Goal: Transaction & Acquisition: Purchase product/service

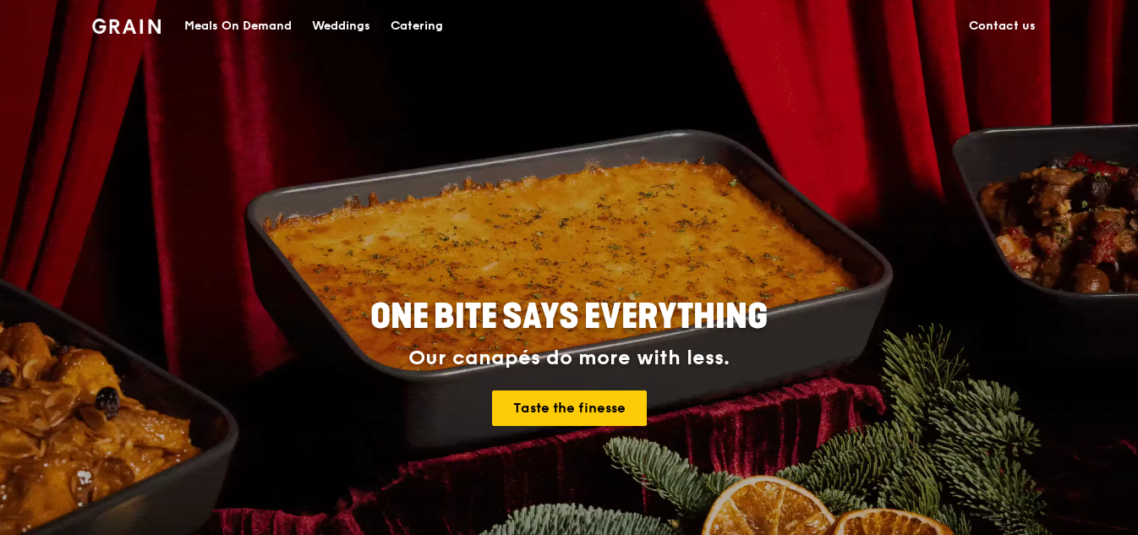
click at [249, 18] on div "Meals On Demand" at bounding box center [237, 26] width 107 height 51
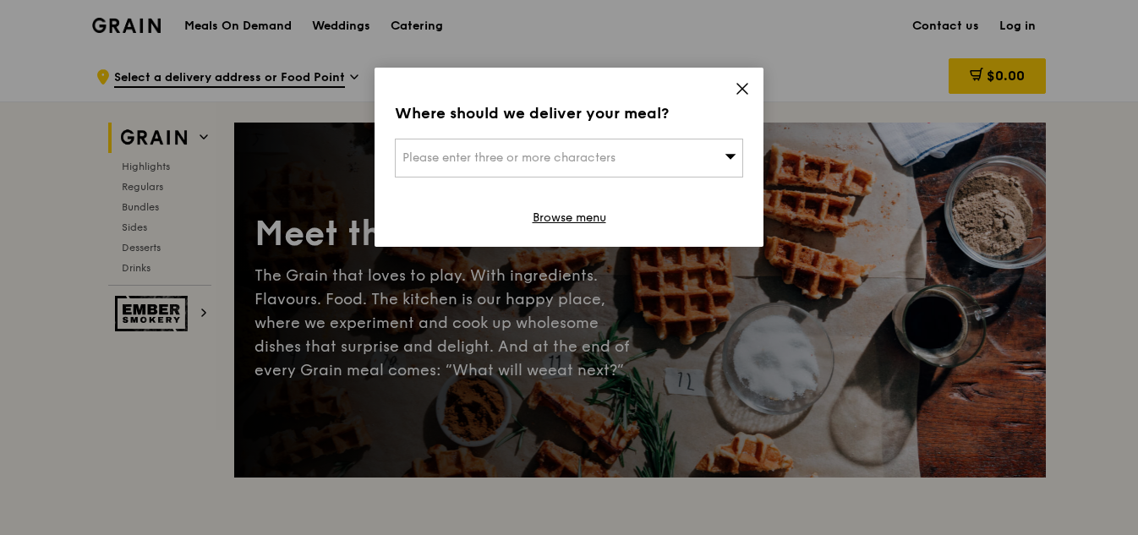
click at [746, 85] on icon at bounding box center [742, 89] width 10 height 10
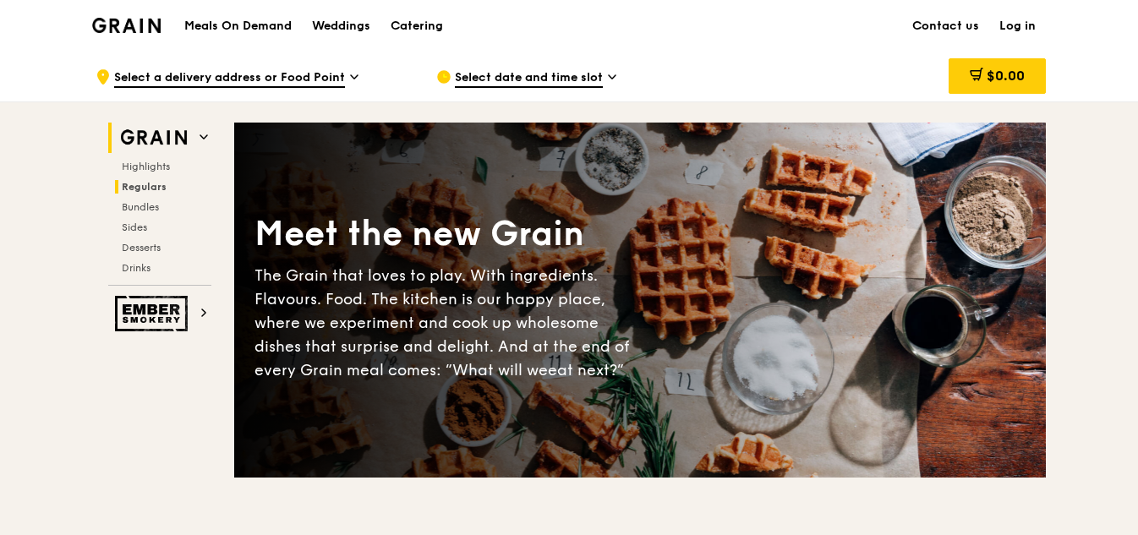
click at [155, 184] on span "Regulars" at bounding box center [144, 187] width 45 height 12
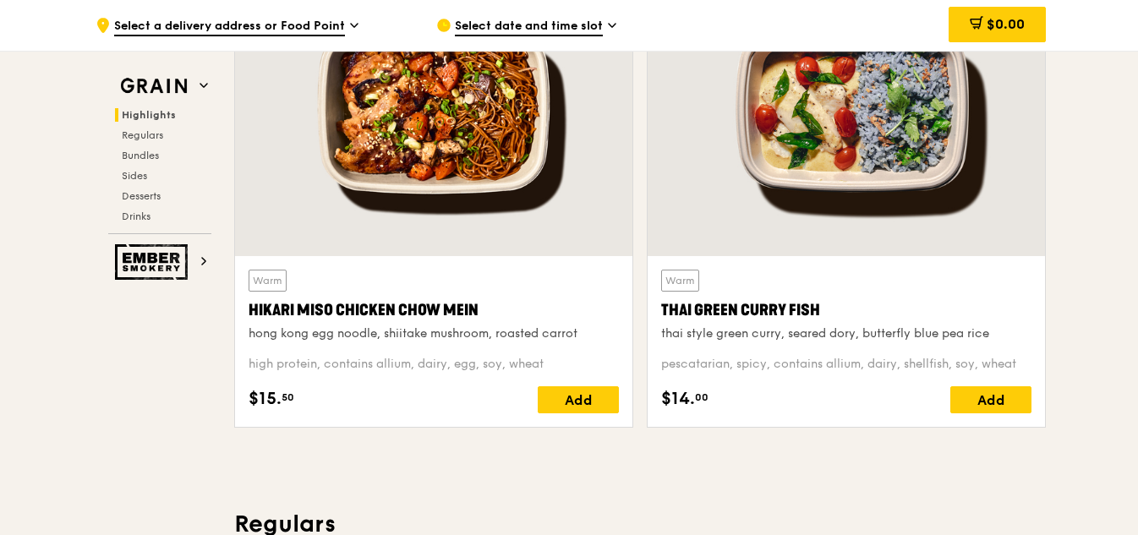
scroll to position [589, 0]
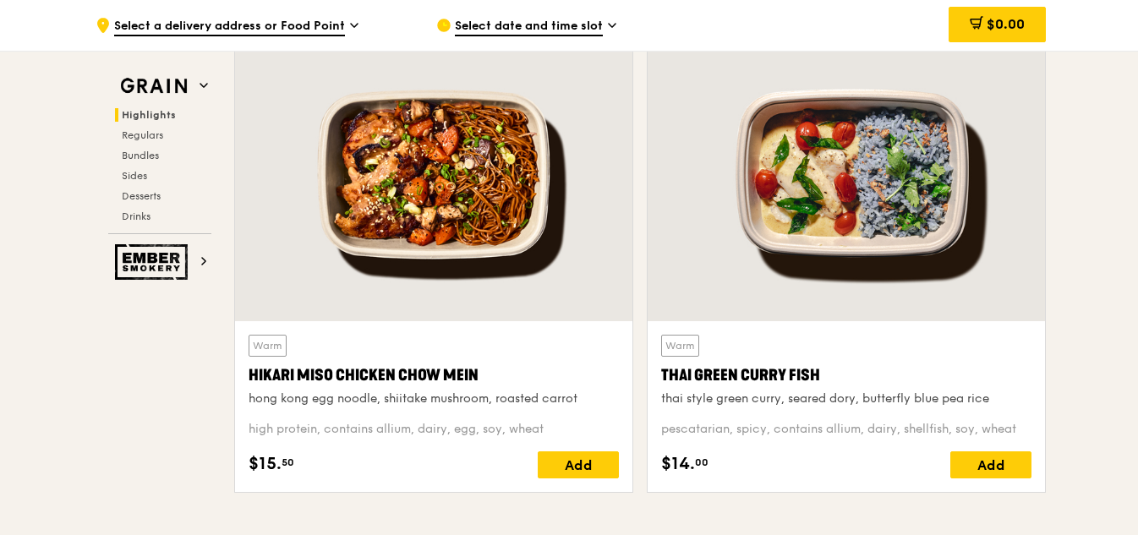
click at [144, 113] on span "Highlights" at bounding box center [149, 115] width 54 height 12
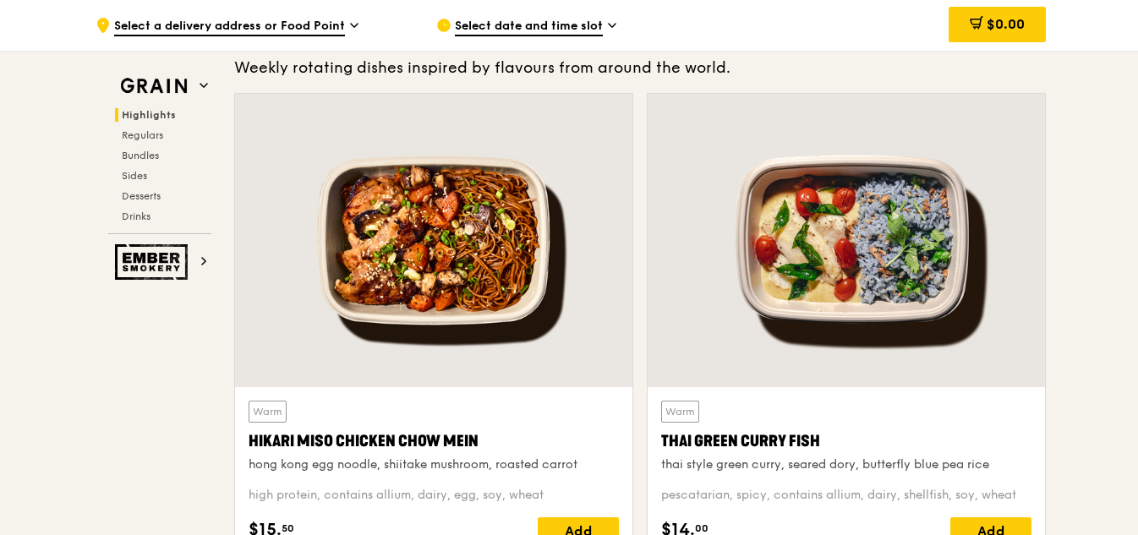
scroll to position [562, 0]
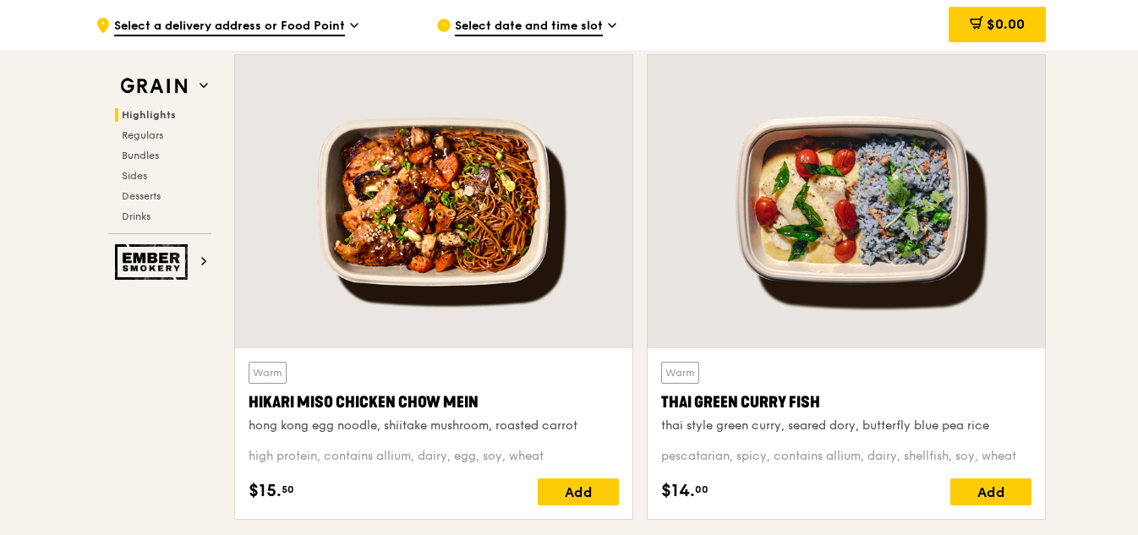
drag, startPoint x: 254, startPoint y: 399, endPoint x: 481, endPoint y: 403, distance: 227.5
click at [481, 403] on div "Hikari Miso Chicken Chow Mein" at bounding box center [434, 403] width 370 height 24
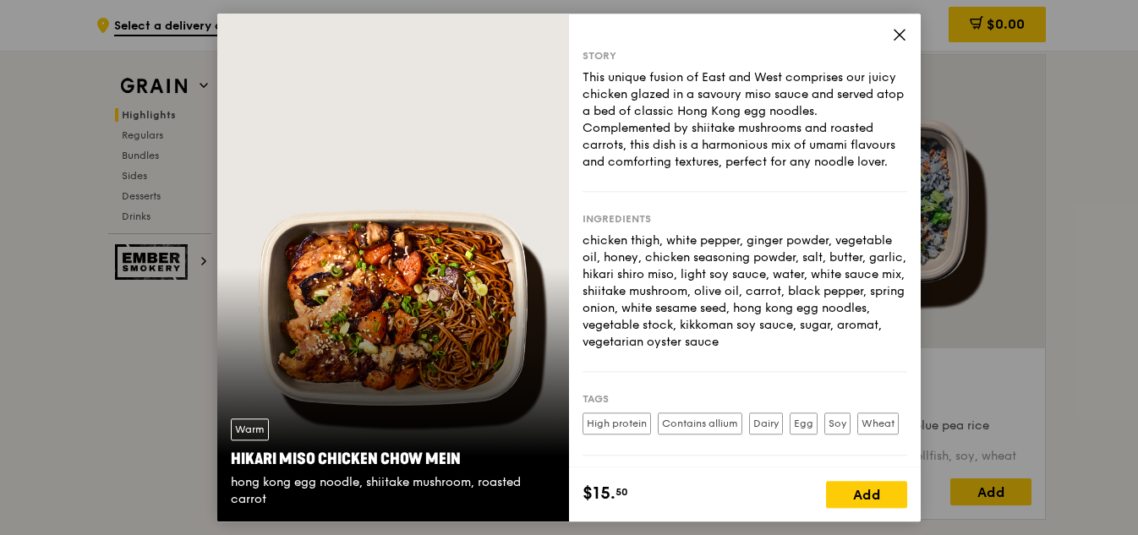
drag, startPoint x: 231, startPoint y: 457, endPoint x: 448, endPoint y: 457, distance: 217.4
click at [458, 452] on div "Hikari Miso Chicken Chow Mein" at bounding box center [393, 459] width 325 height 24
copy div "Hikari Miso Chicken Chow Mein"
click at [238, 458] on div "Hikari Miso Chicken Chow Mein" at bounding box center [393, 459] width 325 height 24
click at [234, 459] on div "Hikari Miso Chicken Chow Mein" at bounding box center [393, 459] width 325 height 24
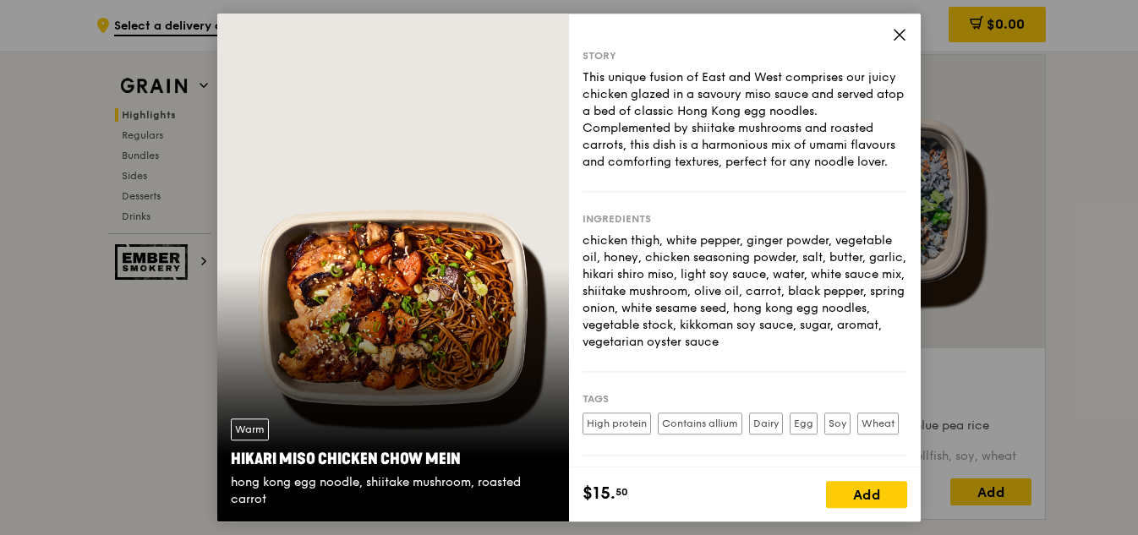
drag, startPoint x: 269, startPoint y: 496, endPoint x: 227, endPoint y: 463, distance: 53.6
click at [227, 463] on div "Warm Hikari Miso Chicken Chow Mein hong kong egg noodle, shiitake mushroom, roa…" at bounding box center [393, 463] width 352 height 117
copy div "Hikari Miso Chicken Chow Mein hong kong egg noodle, shiitake mushroom, roasted …"
drag, startPoint x: 430, startPoint y: 463, endPoint x: 309, endPoint y: 469, distance: 121.0
click at [312, 463] on div "Hikari Miso Chicken Chow Mein" at bounding box center [393, 459] width 325 height 24
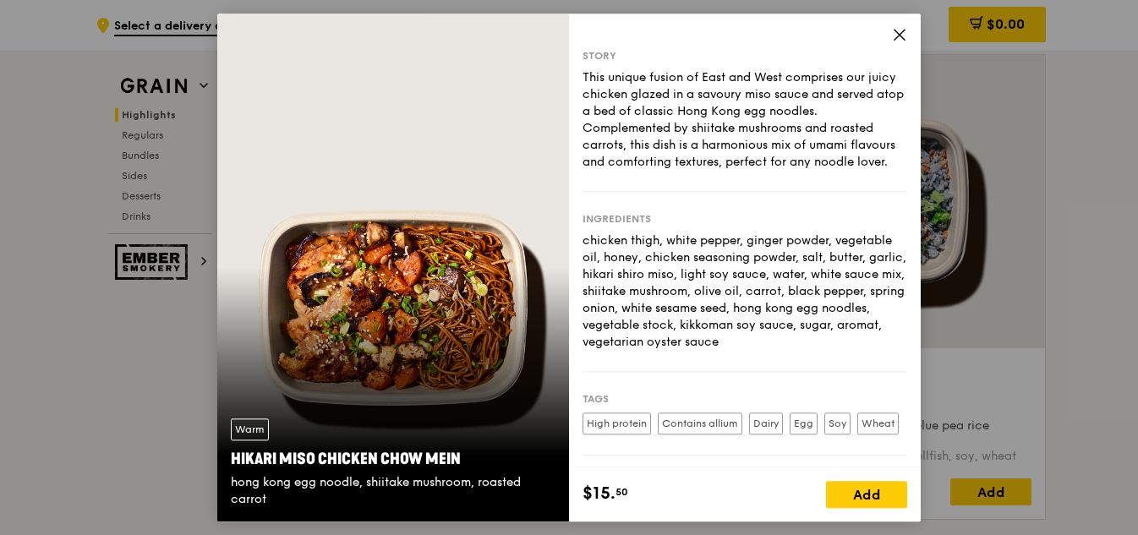
click at [255, 490] on div "hong kong egg noodle, shiitake mushroom, roasted carrot" at bounding box center [393, 491] width 325 height 34
click at [239, 461] on div "Hikari Miso Chicken Chow Mein" at bounding box center [393, 459] width 325 height 24
click at [487, 422] on div "Warm Hikari Miso Chicken Chow Mein hong kong egg noodle, shiitake mushroom, roa…" at bounding box center [393, 463] width 352 height 117
drag, startPoint x: 238, startPoint y: 456, endPoint x: 462, endPoint y: 454, distance: 224.1
click at [462, 453] on div "Hikari Miso Chicken Chow Mein" at bounding box center [393, 459] width 325 height 24
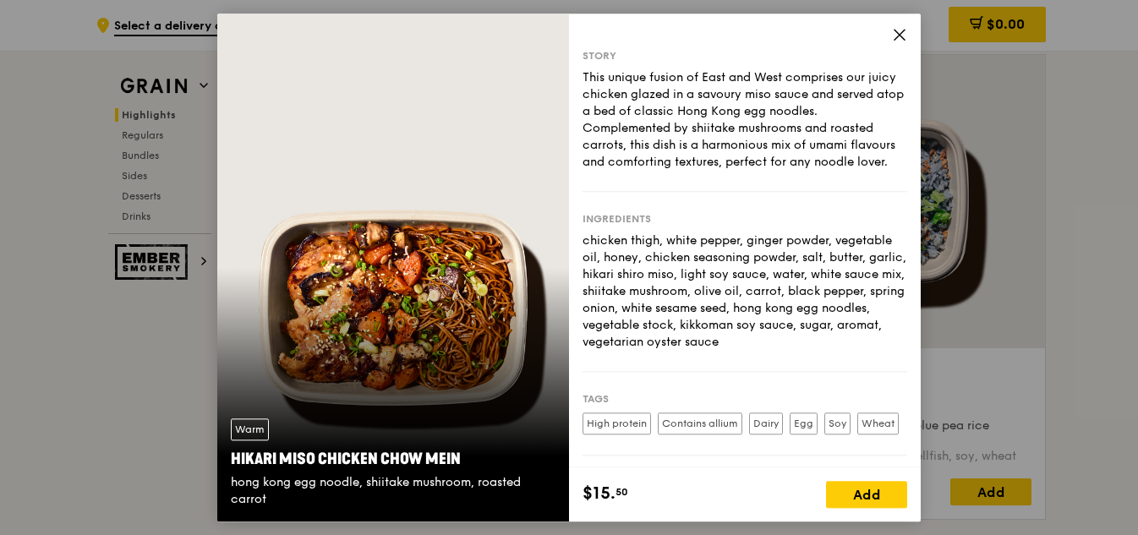
copy div "Hikari Miso Chicken Chow Mein"
click at [238, 461] on div "Hikari Miso Chicken Chow Mein" at bounding box center [393, 459] width 325 height 24
click at [243, 487] on div "hong kong egg noodle, shiitake mushroom, roasted carrot" at bounding box center [393, 491] width 325 height 34
drag, startPoint x: 231, startPoint y: 460, endPoint x: 268, endPoint y: 507, distance: 60.2
click at [268, 507] on div "Warm Hikari Miso Chicken Chow Mein hong kong egg noodle, shiitake mushroom, roa…" at bounding box center [393, 463] width 352 height 117
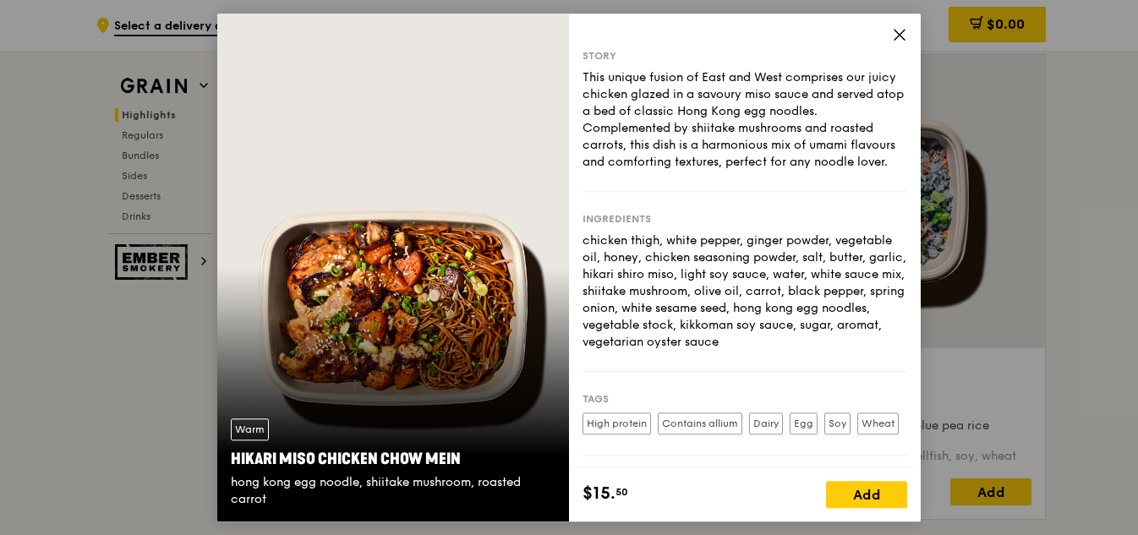
copy div "Hikari Miso Chicken Chow Mein hong kong egg noodle, shiitake mushroom, roasted …"
click at [895, 30] on icon at bounding box center [899, 34] width 15 height 15
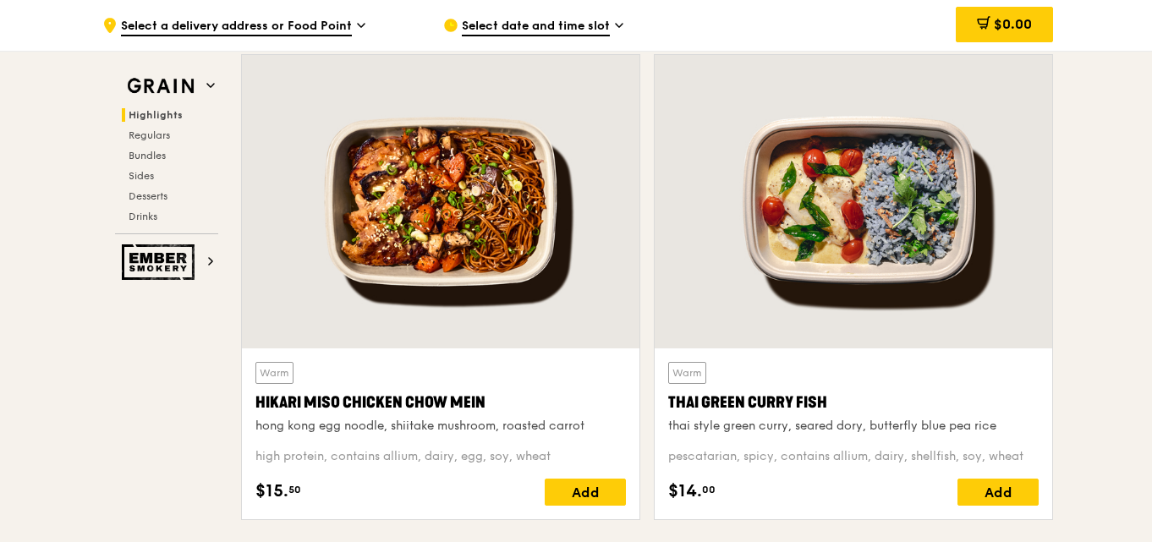
drag, startPoint x: 672, startPoint y: 400, endPoint x: 847, endPoint y: 400, distance: 175.1
click at [847, 400] on div "Thai Green Curry Fish" at bounding box center [853, 403] width 370 height 24
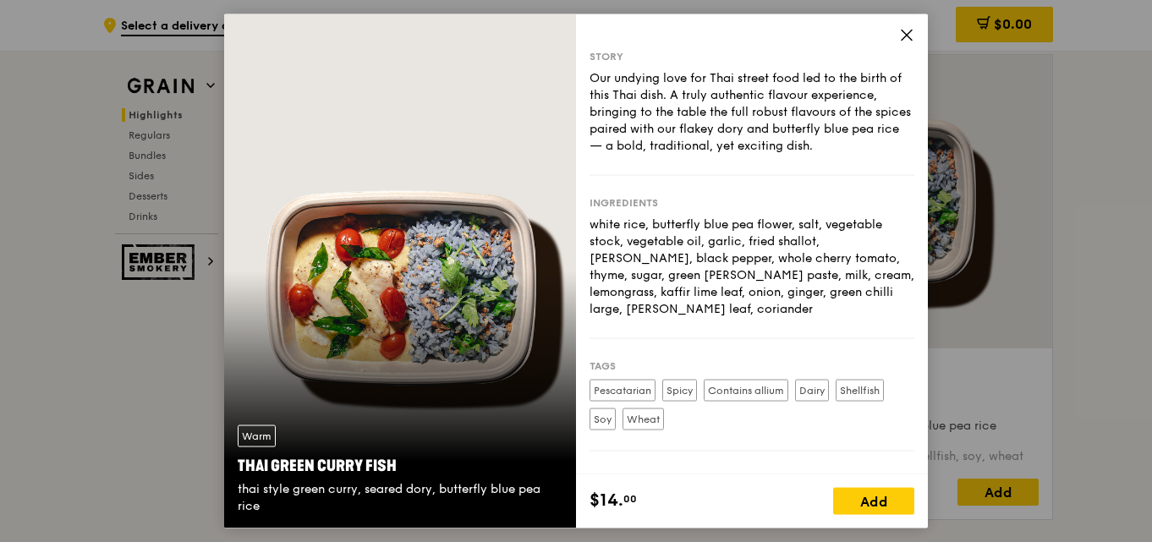
drag, startPoint x: 238, startPoint y: 466, endPoint x: 419, endPoint y: 469, distance: 181.0
click at [419, 469] on div "Thai Green Curry Fish" at bounding box center [400, 466] width 325 height 24
copy div "Thai Green Curry Fish"
click at [244, 474] on div "Thai Green Curry Fish" at bounding box center [400, 466] width 325 height 24
drag, startPoint x: 243, startPoint y: 468, endPoint x: 262, endPoint y: 513, distance: 49.6
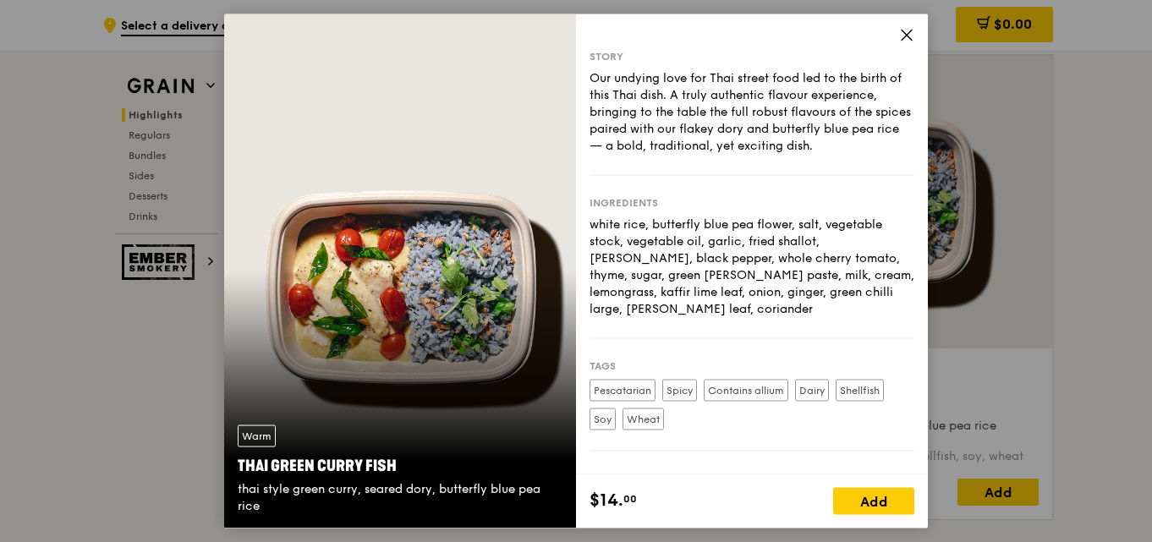
click at [262, 513] on div "Warm Thai Green [PERSON_NAME] Fish thai style green [PERSON_NAME], seared dory,…" at bounding box center [400, 470] width 352 height 117
drag, startPoint x: 238, startPoint y: 469, endPoint x: 281, endPoint y: 511, distance: 60.4
click at [281, 511] on div "Warm Thai Green [PERSON_NAME] Fish thai style green [PERSON_NAME], seared dory,…" at bounding box center [400, 470] width 352 height 117
copy div "Thai Green [PERSON_NAME] Fish thai style green [PERSON_NAME], seared dory, butt…"
click at [903, 33] on icon at bounding box center [906, 34] width 15 height 15
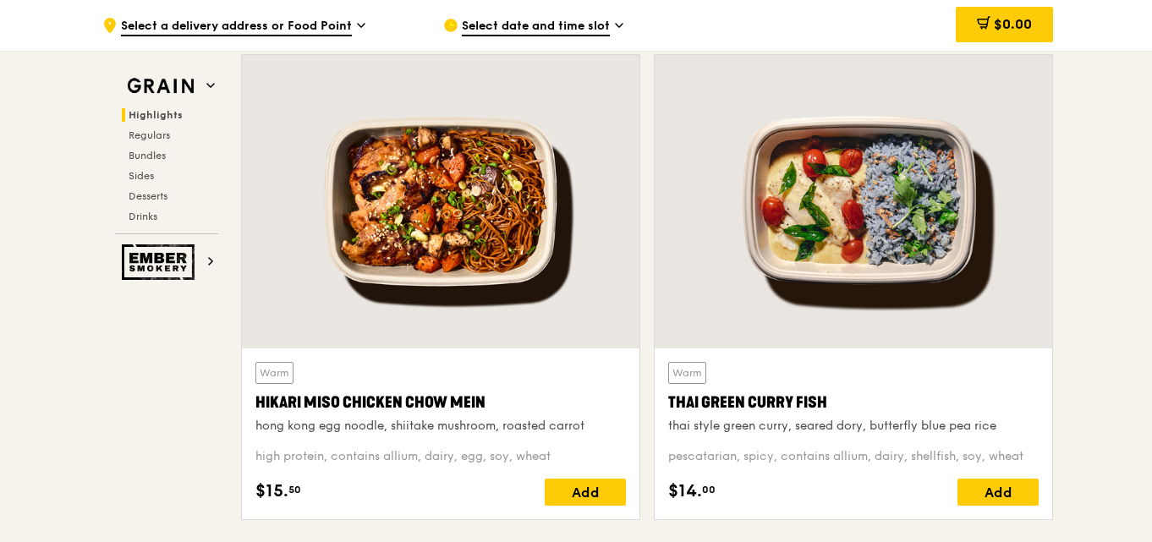
drag, startPoint x: 258, startPoint y: 404, endPoint x: 488, endPoint y: 398, distance: 230.1
click at [488, 398] on div "Hikari Miso Chicken Chow Mein" at bounding box center [440, 403] width 370 height 24
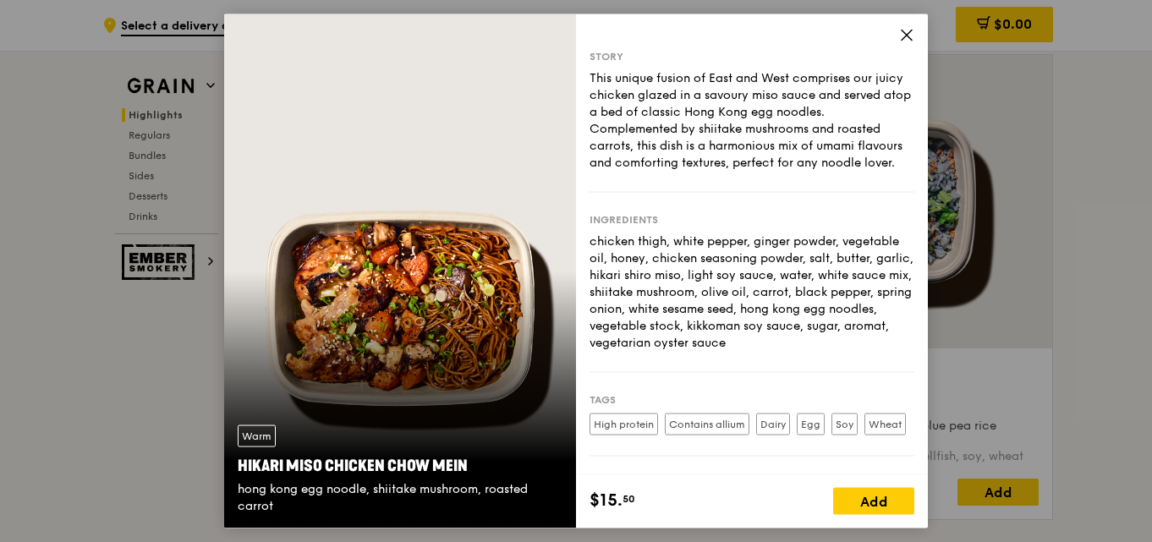
drag, startPoint x: 242, startPoint y: 464, endPoint x: 477, endPoint y: 468, distance: 235.1
click at [477, 468] on div "Hikari Miso Chicken Chow Mein" at bounding box center [400, 466] width 325 height 24
copy div "Hikari Miso Chicken Chow Mein"
click at [238, 463] on div "Hikari Miso Chicken Chow Mein" at bounding box center [400, 466] width 325 height 24
drag, startPoint x: 240, startPoint y: 464, endPoint x: 342, endPoint y: 521, distance: 116.2
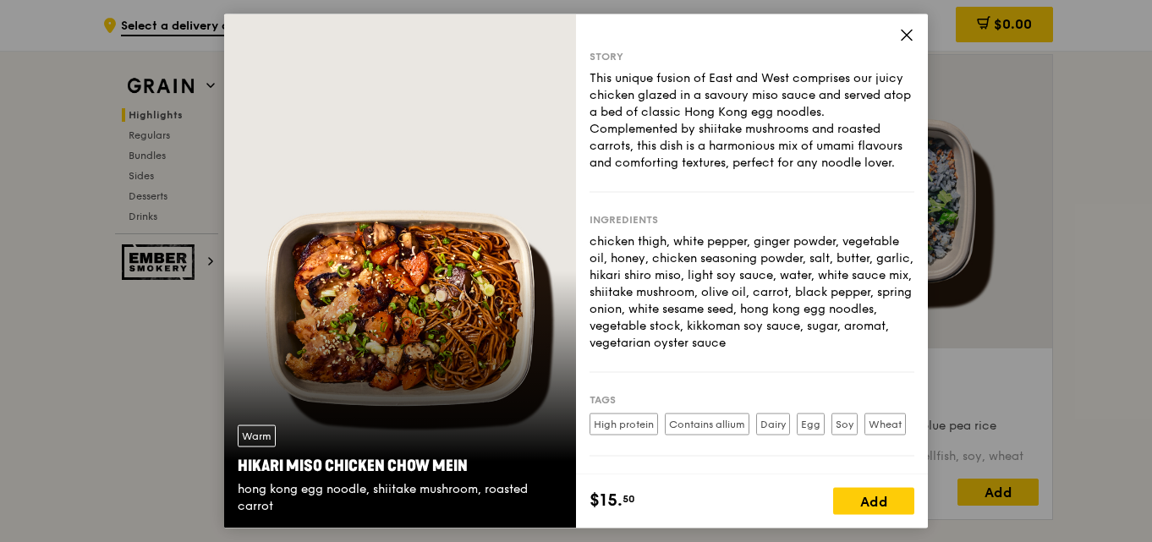
click at [342, 521] on div "Warm Hikari Miso Chicken Chow Mein hong kong egg noodle, shiitake mushroom, roa…" at bounding box center [400, 470] width 352 height 117
copy div "Hikari Miso Chicken Chow Mein hong kong egg noodle, shiitake mushroom, roasted …"
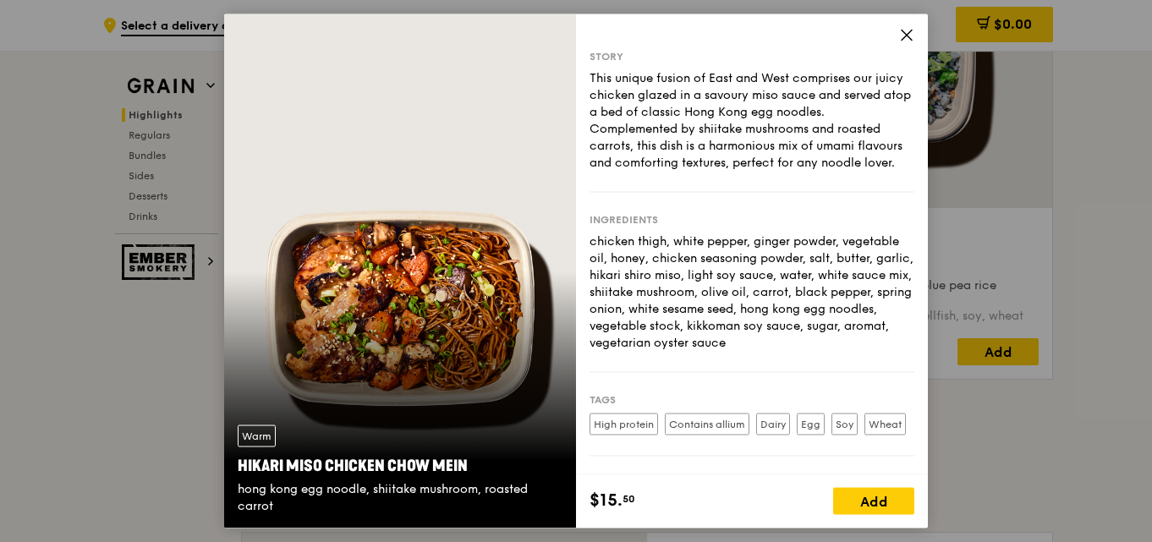
scroll to position [815, 0]
